Goal: Task Accomplishment & Management: Use online tool/utility

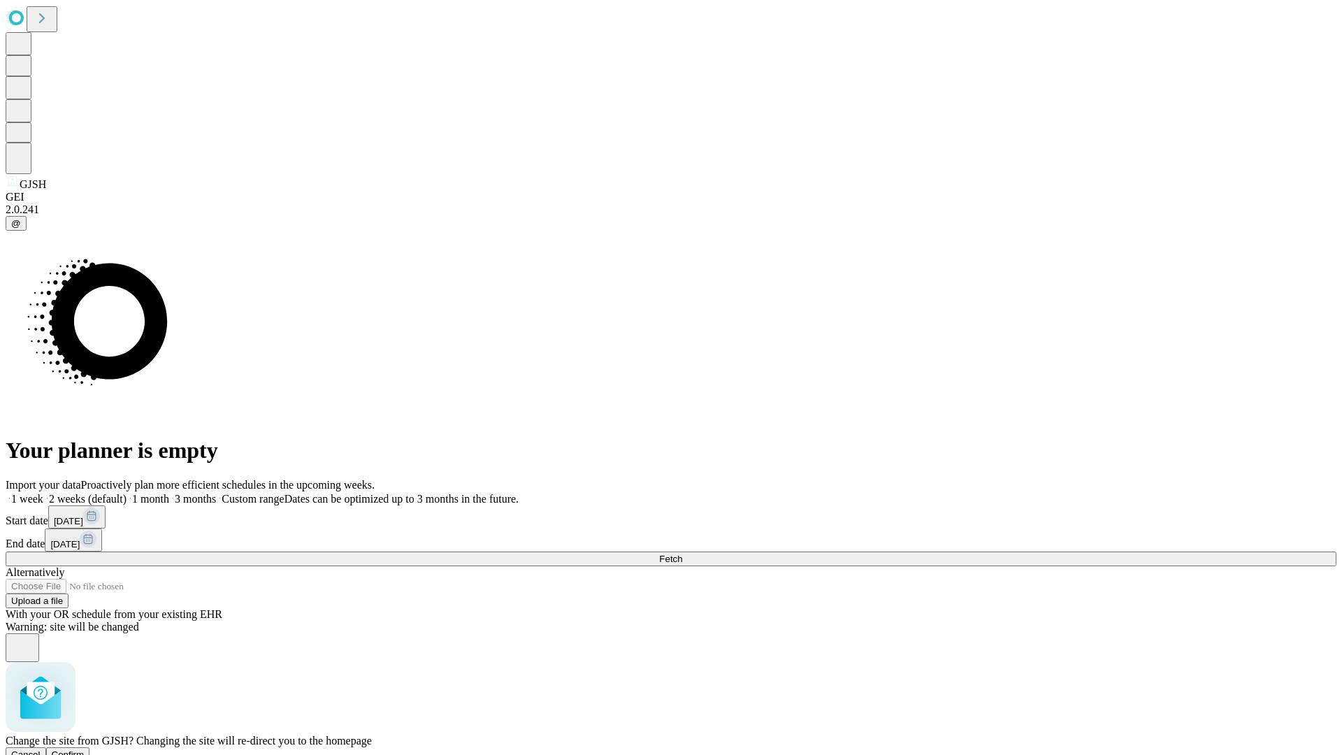
click at [85, 749] on span "Confirm" at bounding box center [68, 754] width 33 height 10
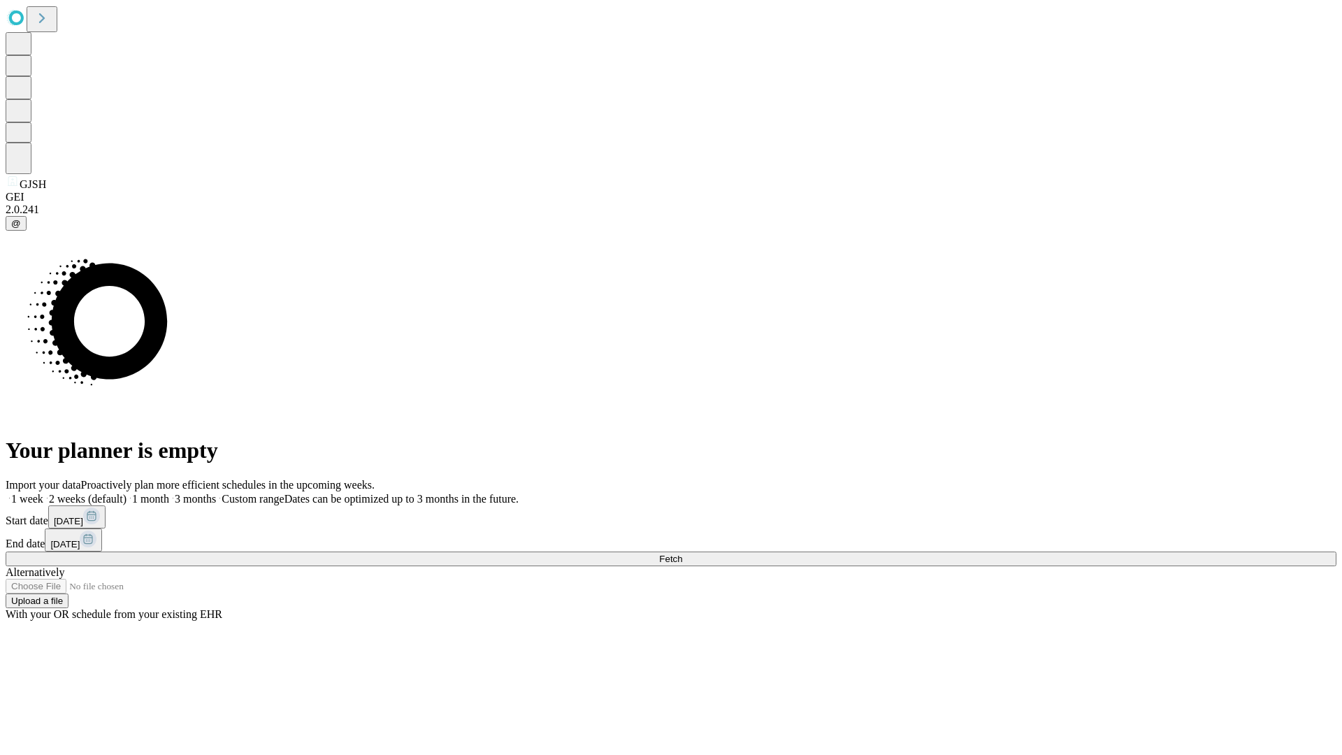
click at [127, 493] on label "2 weeks (default)" at bounding box center [84, 499] width 83 height 12
click at [682, 554] on span "Fetch" at bounding box center [670, 559] width 23 height 10
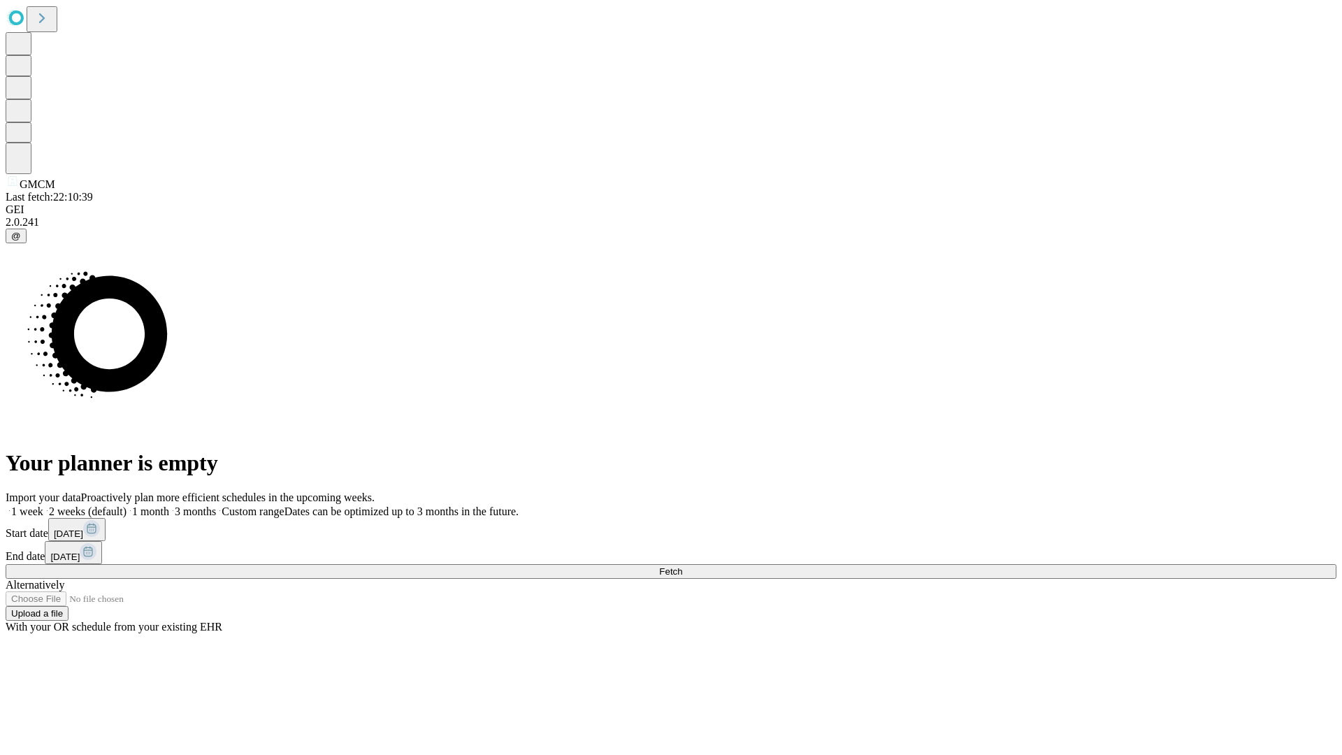
click at [127, 505] on label "2 weeks (default)" at bounding box center [84, 511] width 83 height 12
click at [682, 566] on span "Fetch" at bounding box center [670, 571] width 23 height 10
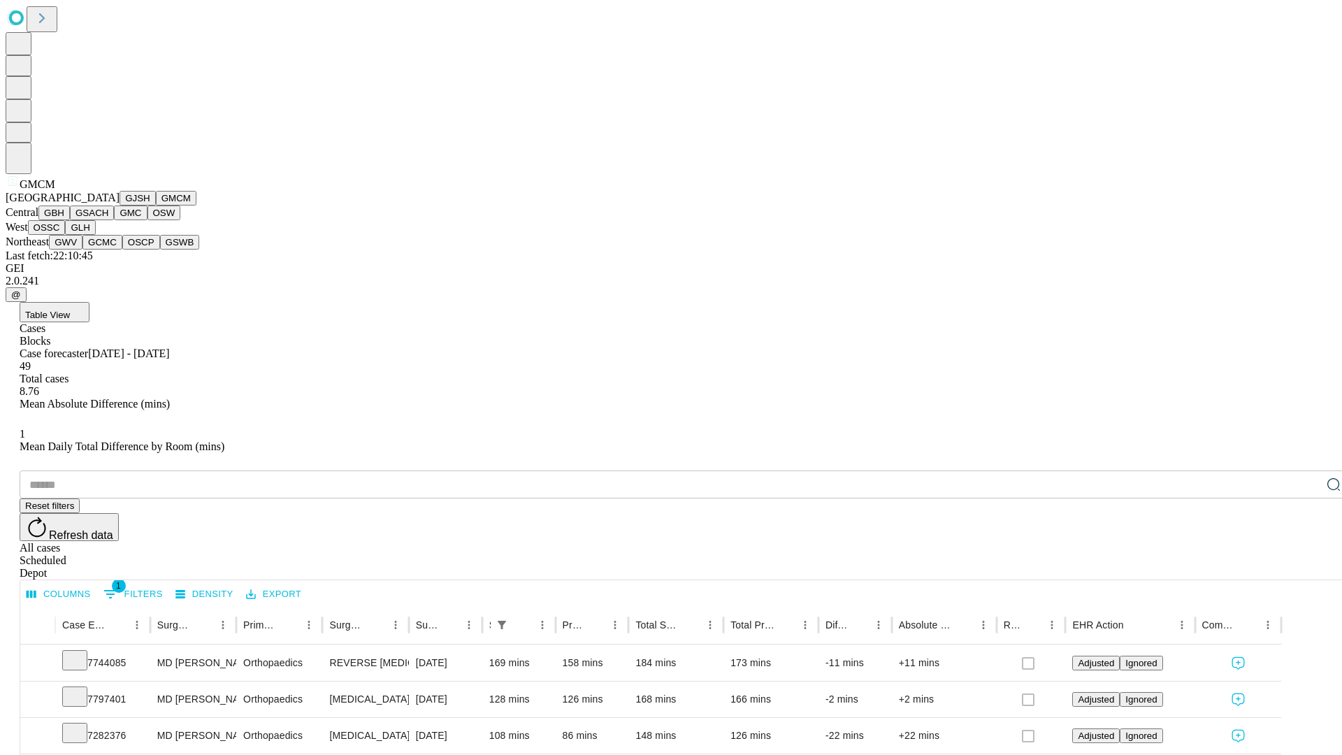
click at [70, 220] on button "GBH" at bounding box center [53, 212] width 31 height 15
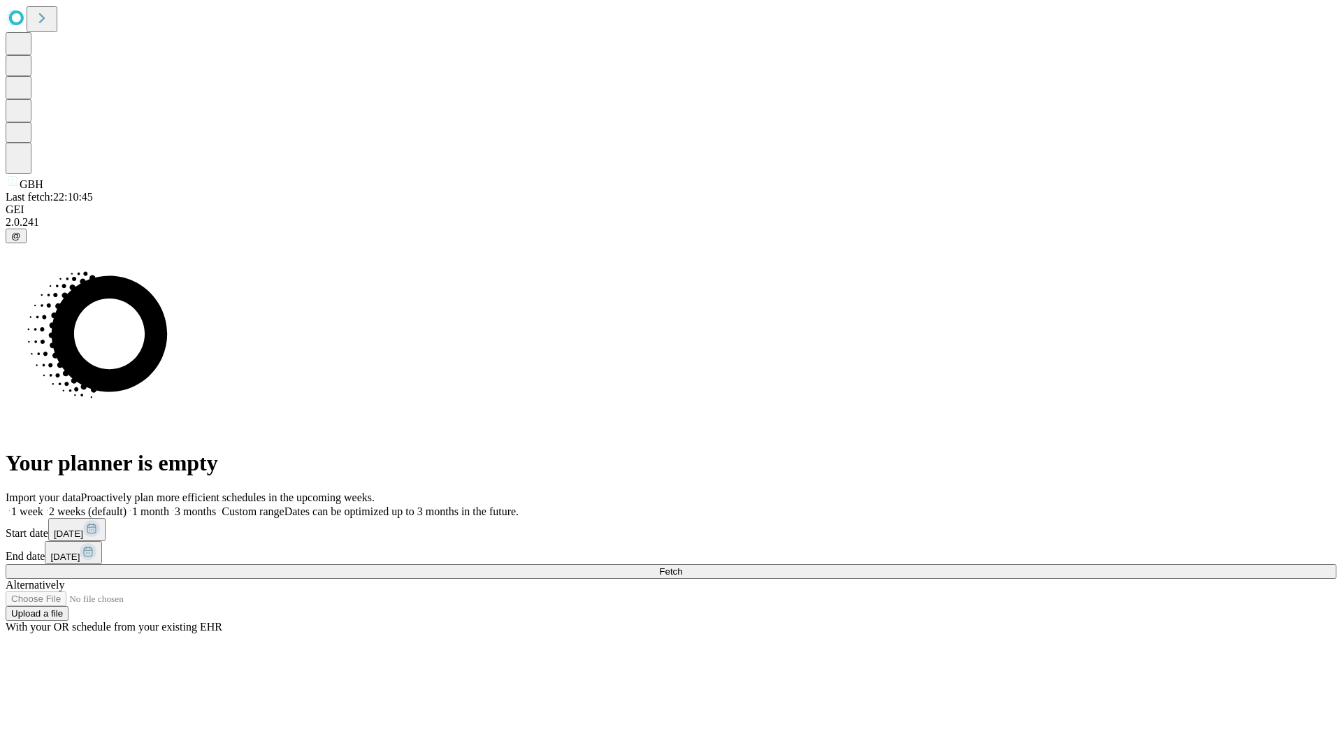
click at [127, 505] on label "2 weeks (default)" at bounding box center [84, 511] width 83 height 12
click at [682, 566] on span "Fetch" at bounding box center [670, 571] width 23 height 10
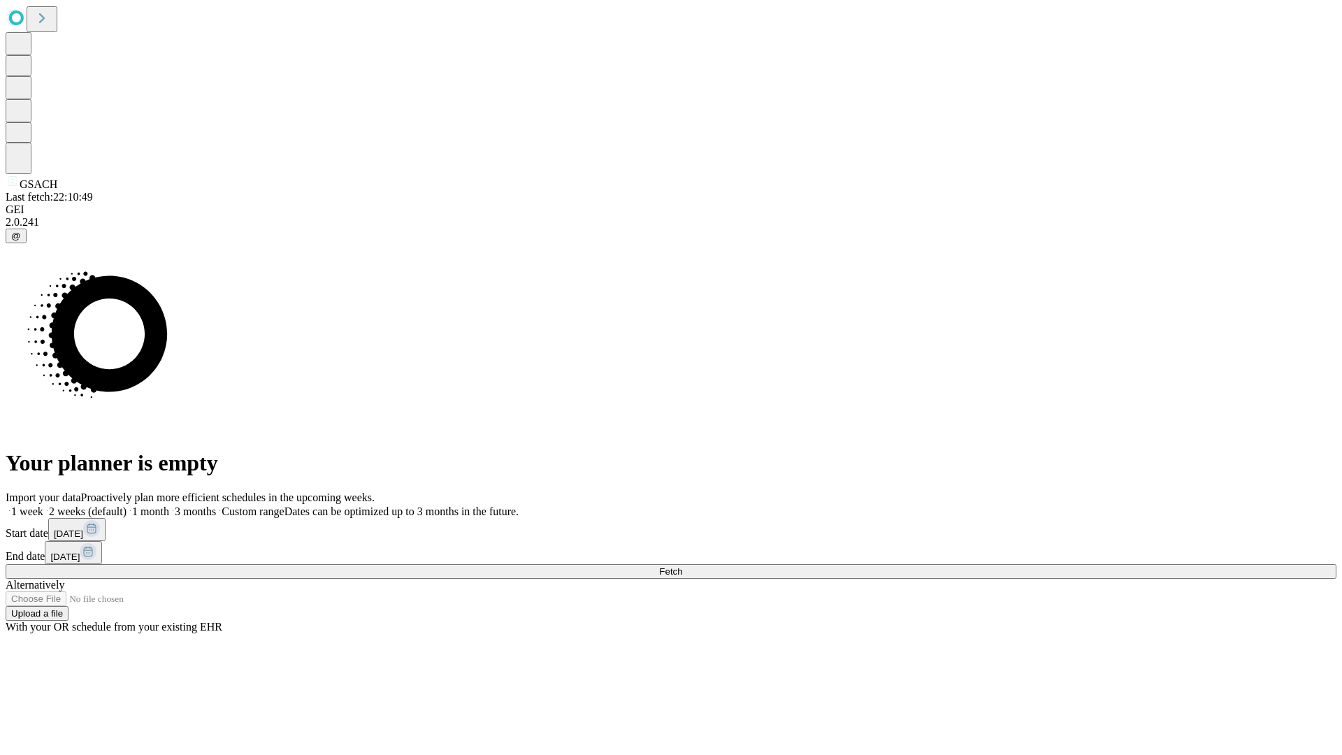
click at [127, 505] on label "2 weeks (default)" at bounding box center [84, 511] width 83 height 12
click at [682, 566] on span "Fetch" at bounding box center [670, 571] width 23 height 10
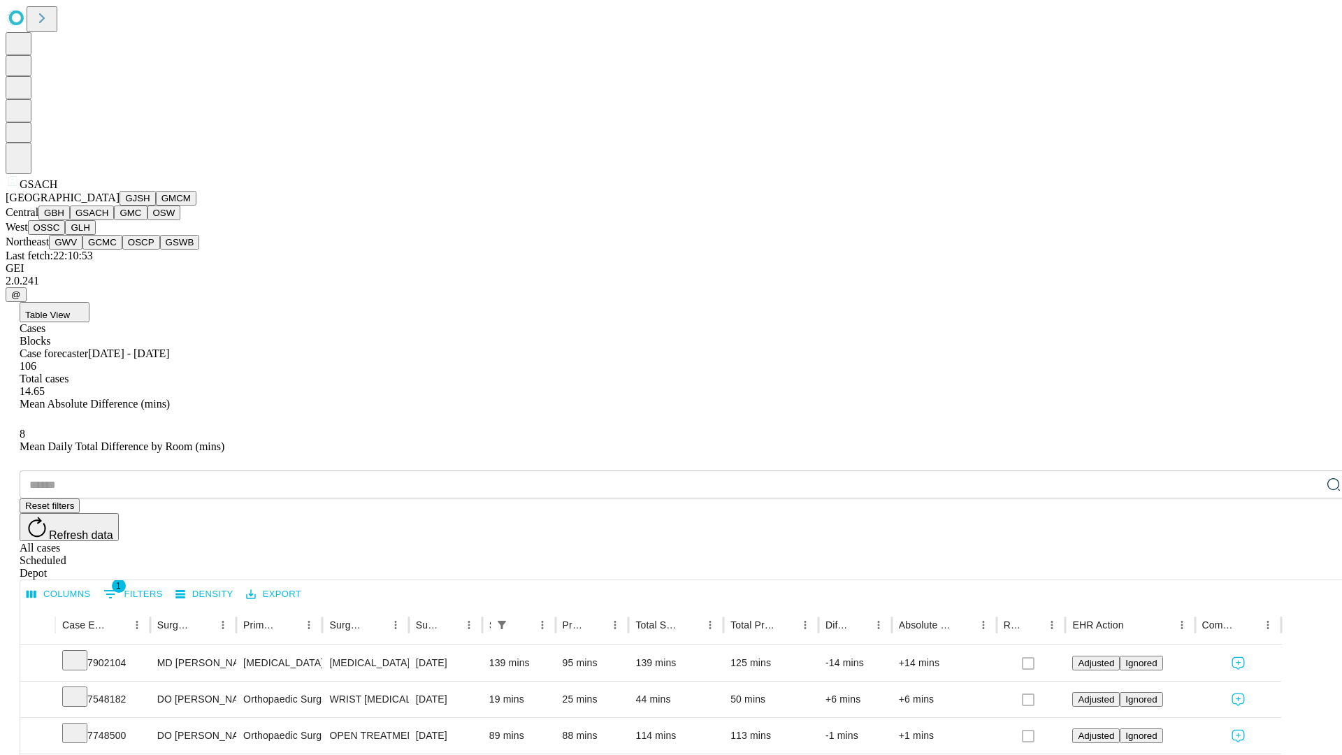
click at [114, 220] on button "GMC" at bounding box center [130, 212] width 33 height 15
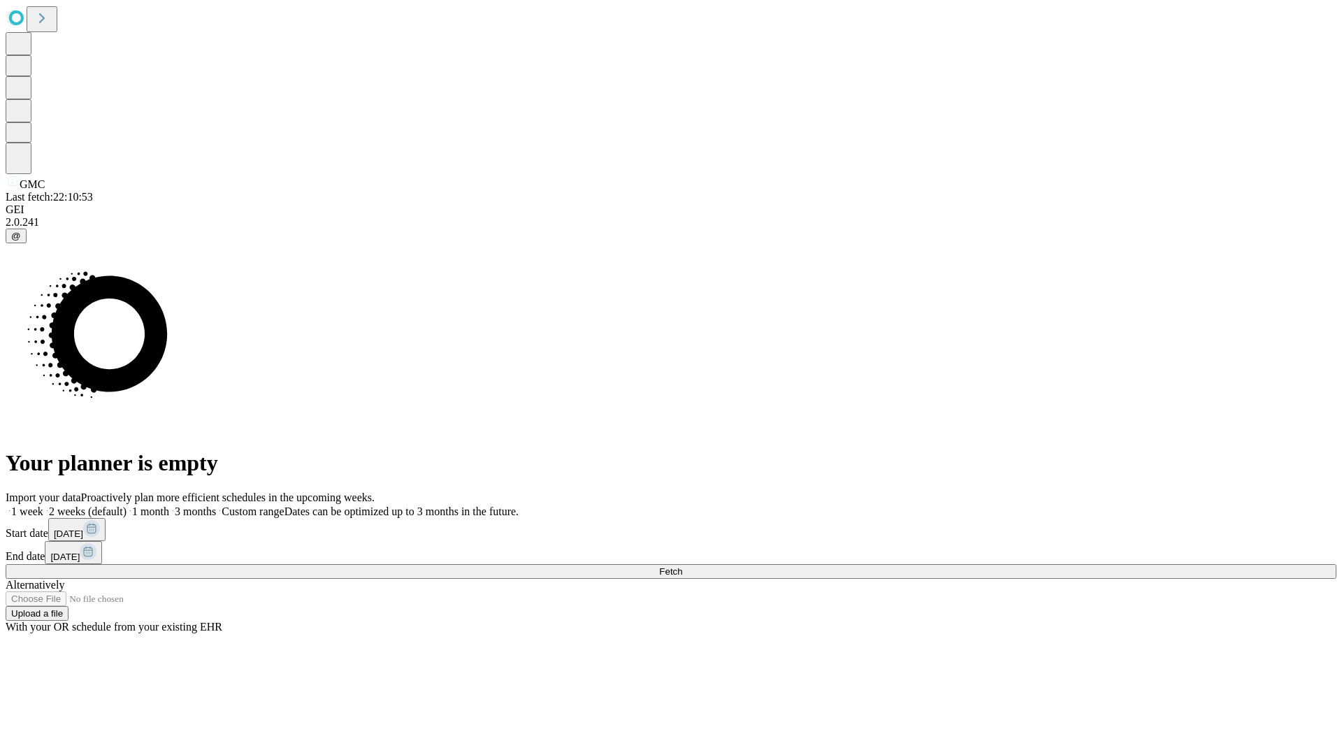
click at [127, 505] on label "2 weeks (default)" at bounding box center [84, 511] width 83 height 12
click at [682, 566] on span "Fetch" at bounding box center [670, 571] width 23 height 10
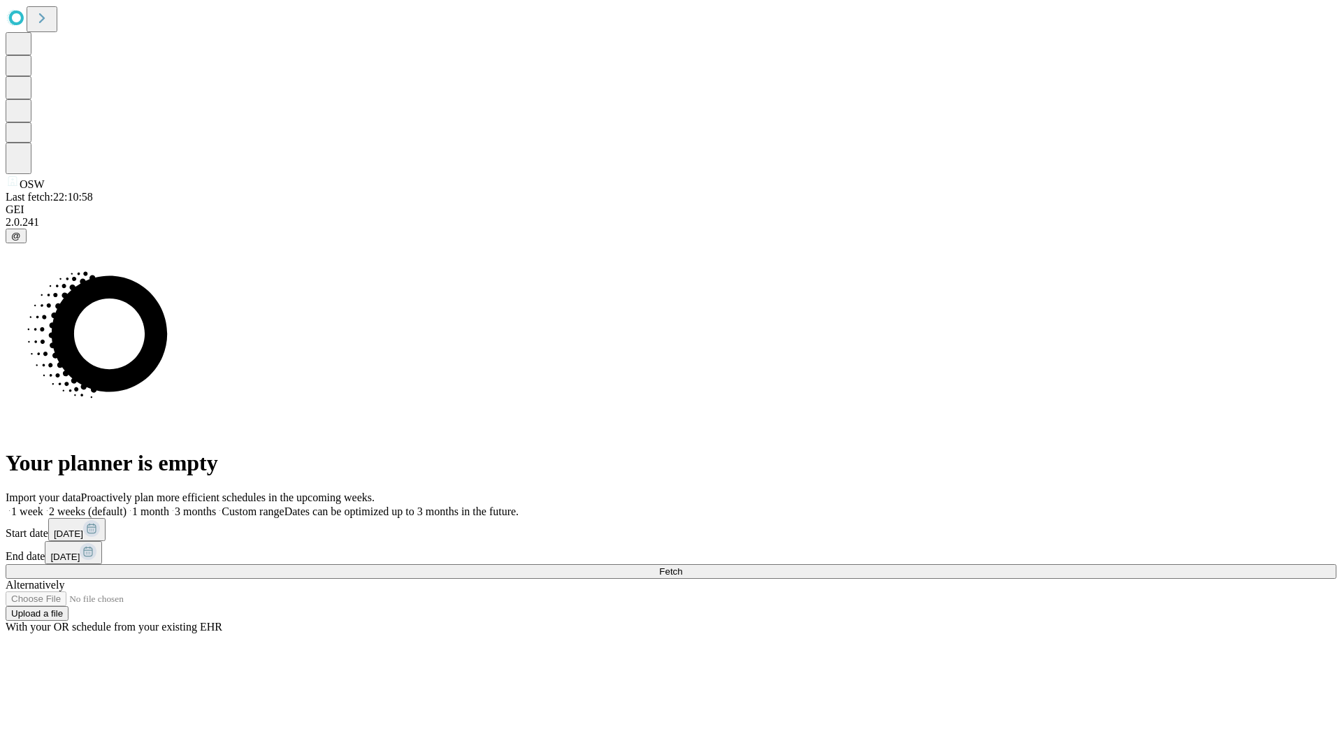
click at [127, 505] on label "2 weeks (default)" at bounding box center [84, 511] width 83 height 12
click at [682, 566] on span "Fetch" at bounding box center [670, 571] width 23 height 10
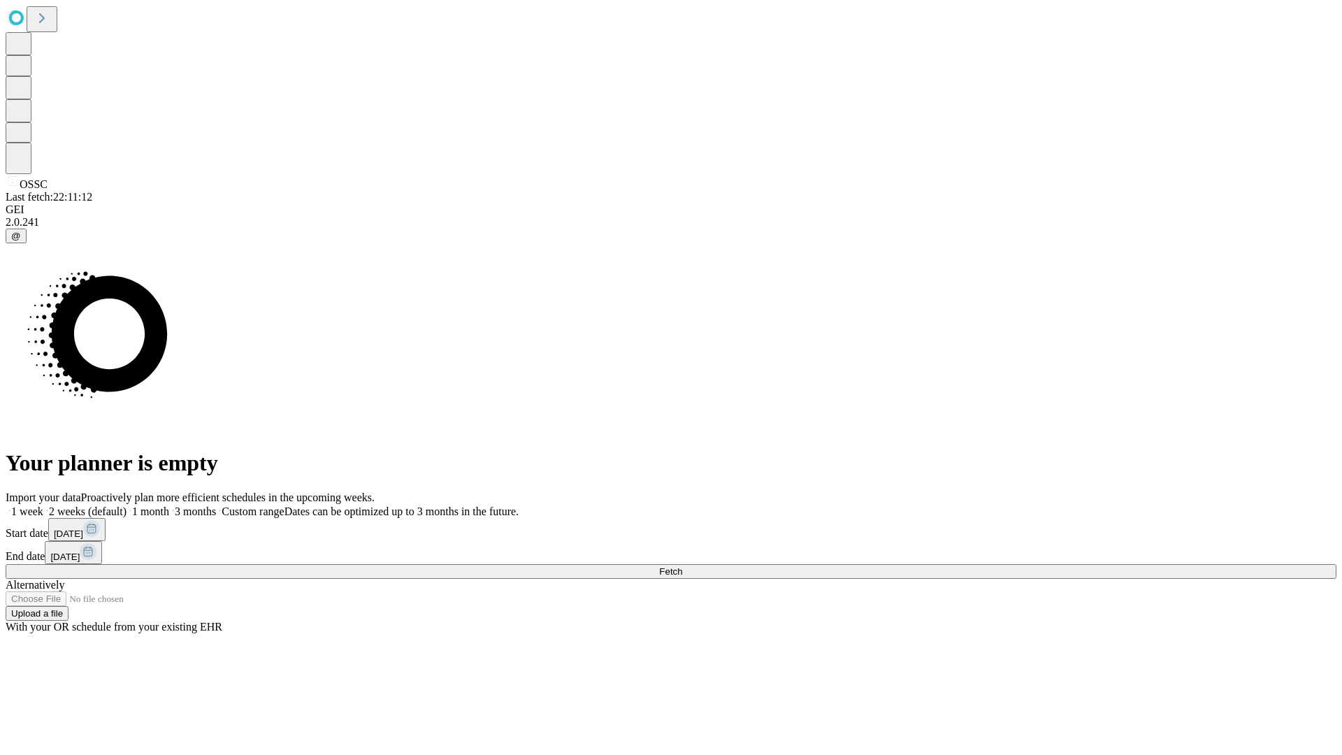
click at [127, 505] on label "2 weeks (default)" at bounding box center [84, 511] width 83 height 12
click at [682, 566] on span "Fetch" at bounding box center [670, 571] width 23 height 10
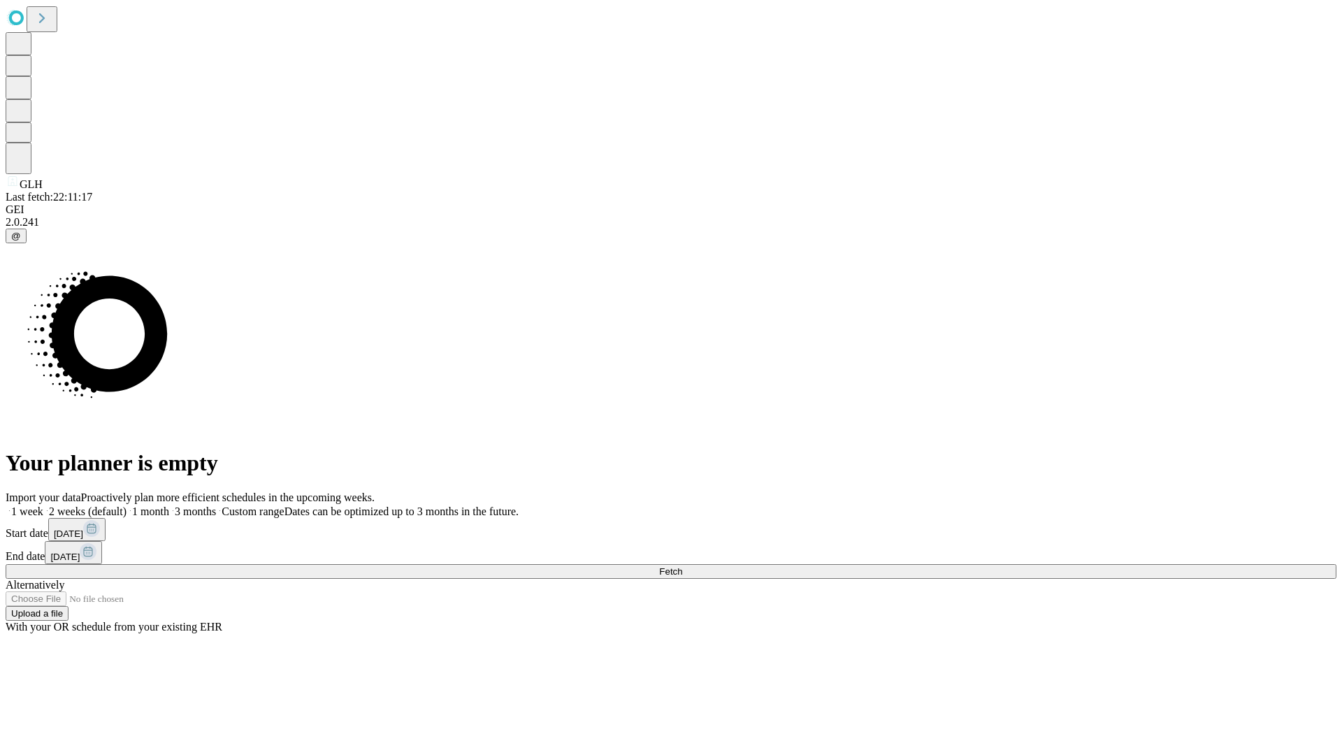
click at [127, 505] on label "2 weeks (default)" at bounding box center [84, 511] width 83 height 12
click at [682, 566] on span "Fetch" at bounding box center [670, 571] width 23 height 10
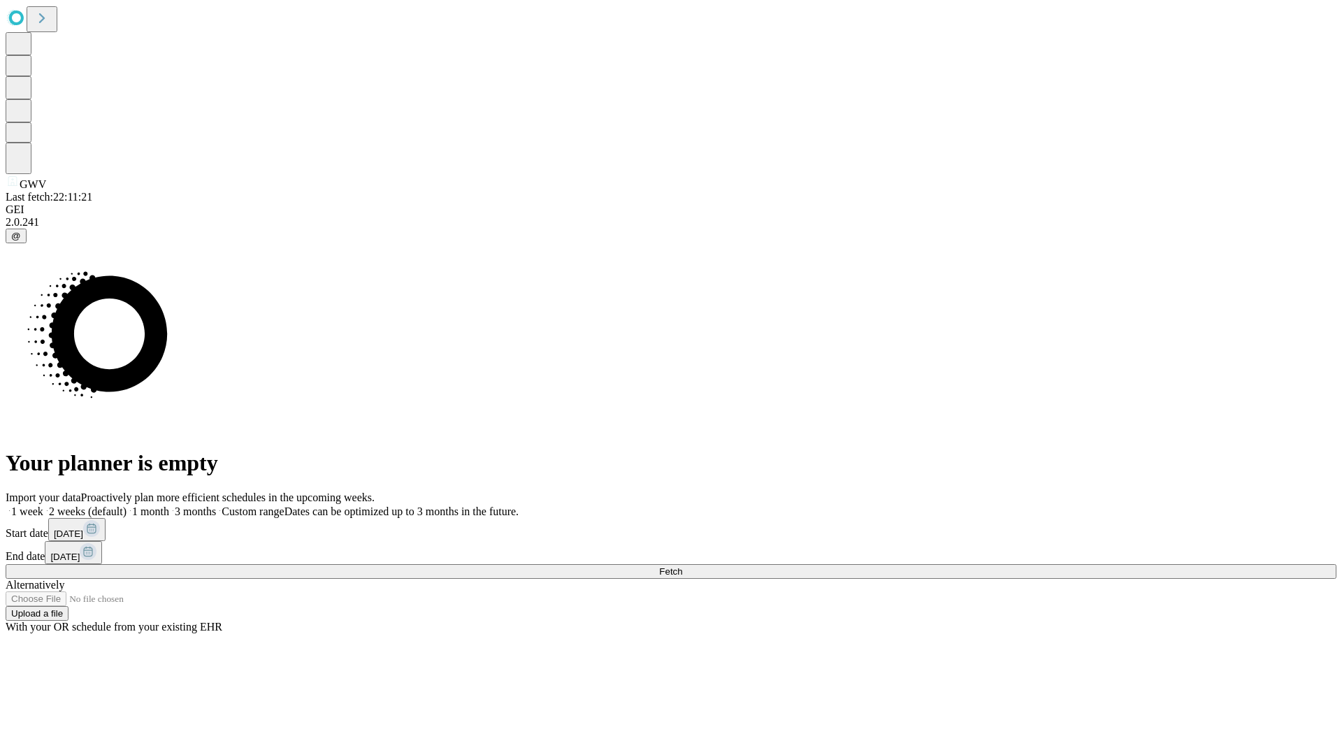
click at [127, 505] on label "2 weeks (default)" at bounding box center [84, 511] width 83 height 12
click at [682, 566] on span "Fetch" at bounding box center [670, 571] width 23 height 10
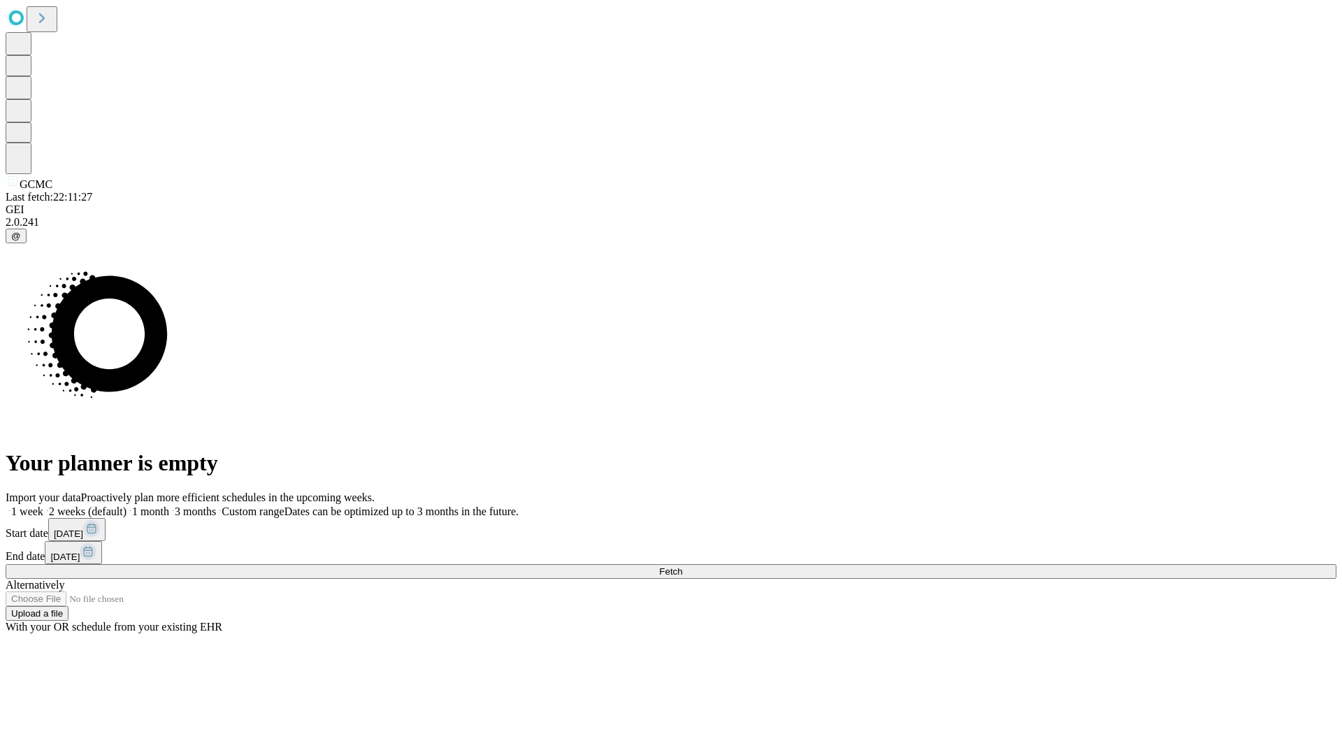
click at [127, 505] on label "2 weeks (default)" at bounding box center [84, 511] width 83 height 12
click at [682, 566] on span "Fetch" at bounding box center [670, 571] width 23 height 10
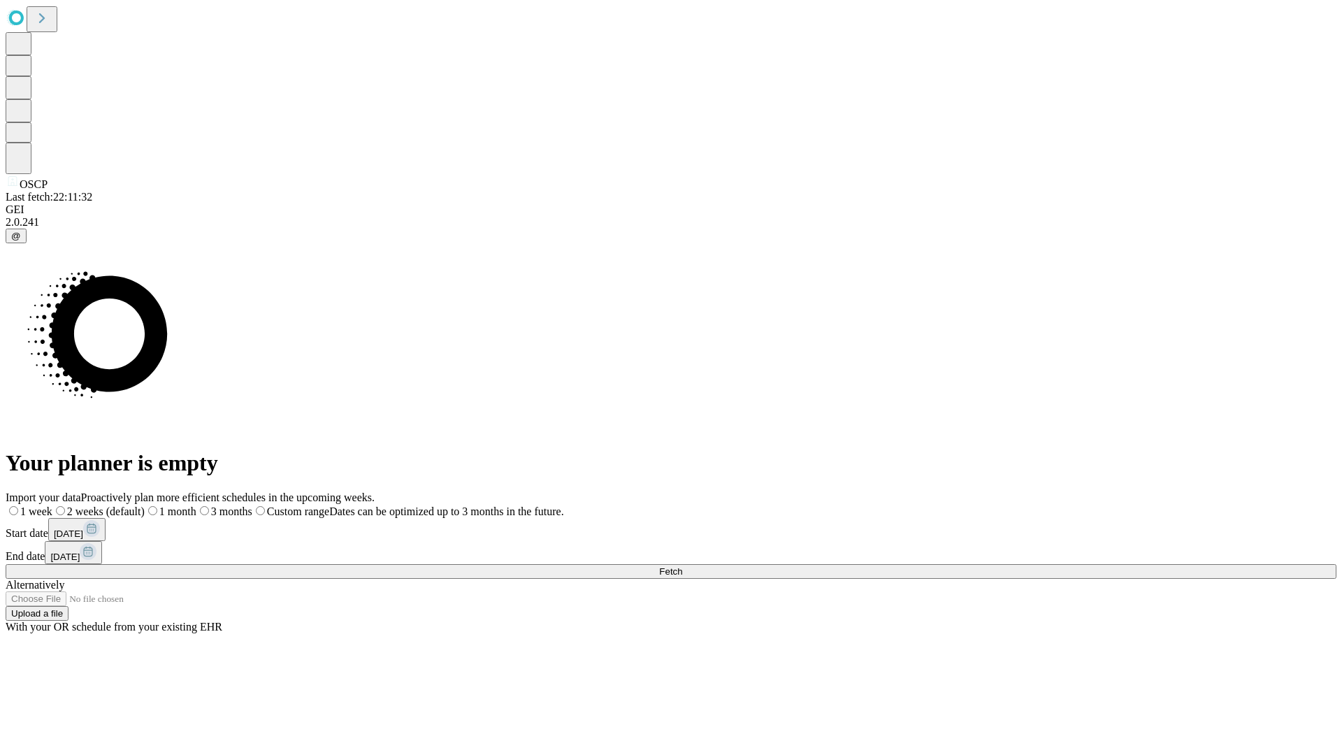
click at [145, 505] on label "2 weeks (default)" at bounding box center [98, 511] width 92 height 12
click at [682, 566] on span "Fetch" at bounding box center [670, 571] width 23 height 10
